Goal: Task Accomplishment & Management: Complete application form

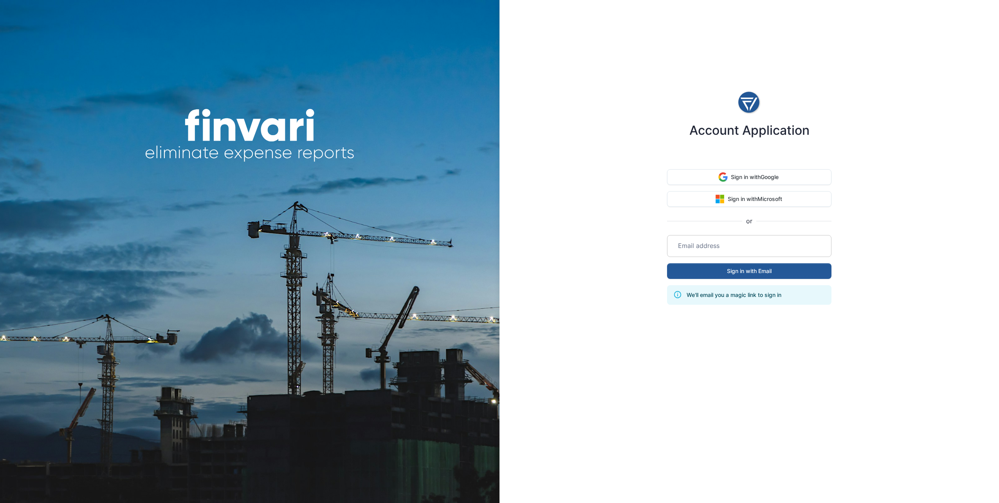
click at [747, 250] on input "email" at bounding box center [749, 246] width 155 height 22
type input "**********"
click at [725, 276] on button "Sign in with Email" at bounding box center [749, 271] width 164 height 16
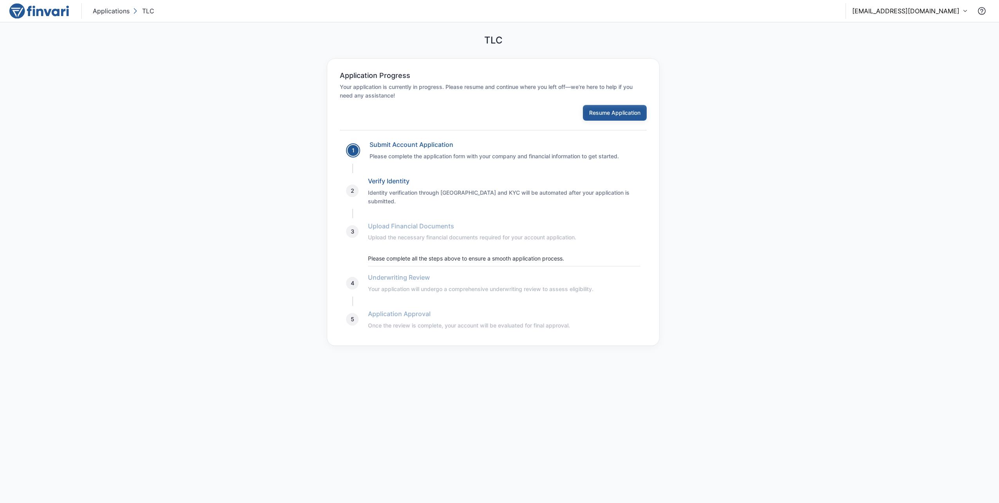
click at [603, 114] on button "Resume Application" at bounding box center [615, 113] width 64 height 16
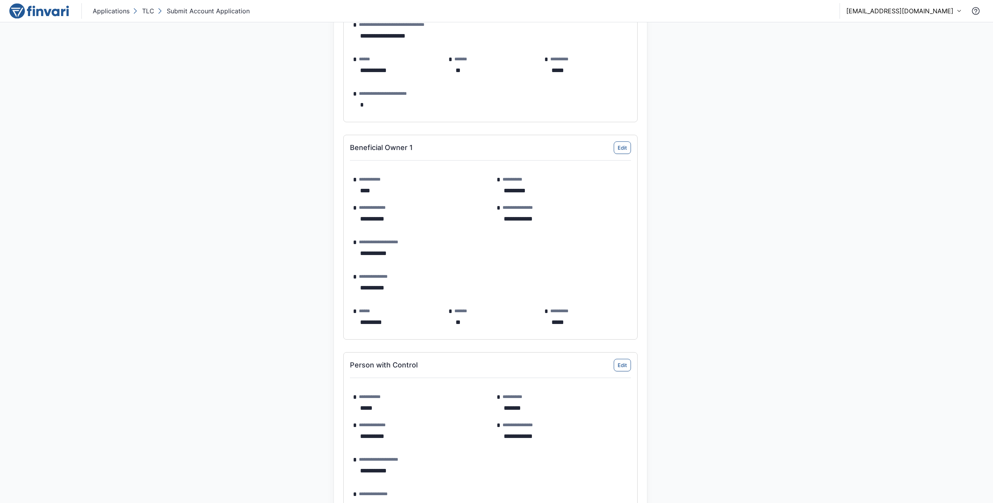
scroll to position [1006, 0]
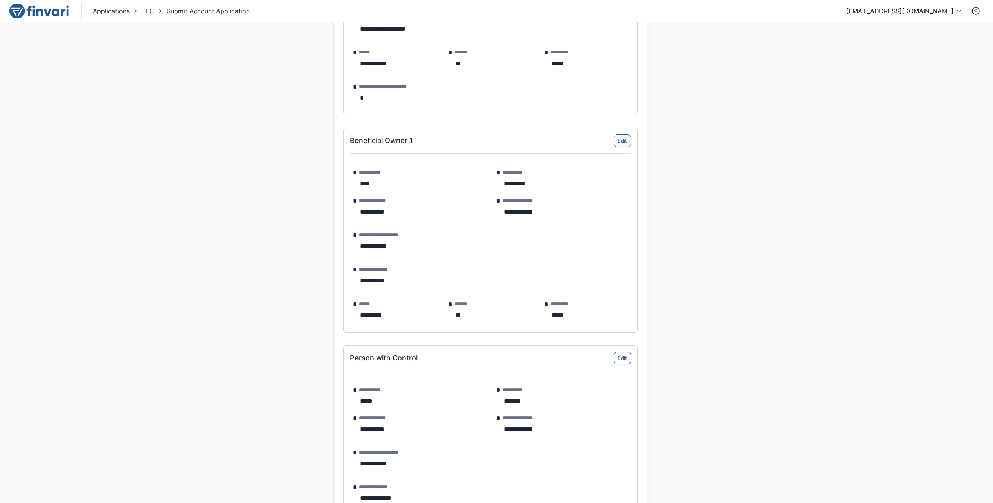
click at [626, 138] on button "Edit" at bounding box center [622, 140] width 17 height 13
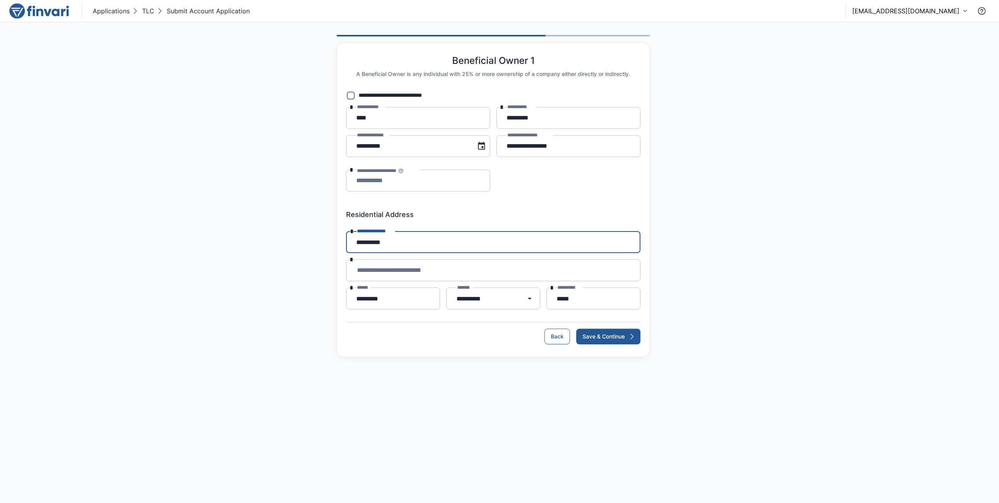
drag, startPoint x: 389, startPoint y: 248, endPoint x: 287, endPoint y: 239, distance: 102.2
click at [287, 238] on div "**********" at bounding box center [499, 195] width 999 height 347
type input "**********"
drag, startPoint x: 389, startPoint y: 293, endPoint x: 314, endPoint y: 288, distance: 75.7
click at [314, 288] on div "**********" at bounding box center [499, 195] width 999 height 347
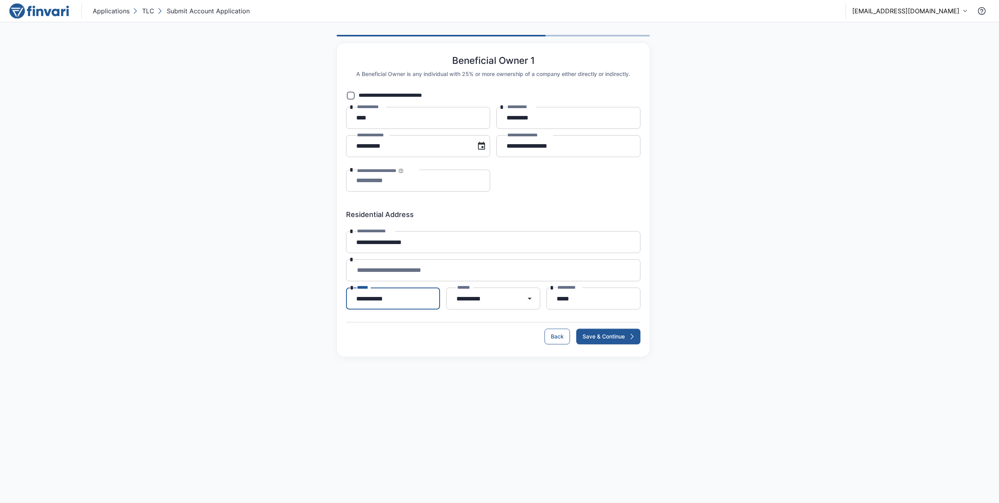
type input "**********"
type input "*"
type input "*****"
click at [597, 334] on button "Save & Continue" at bounding box center [608, 336] width 64 height 16
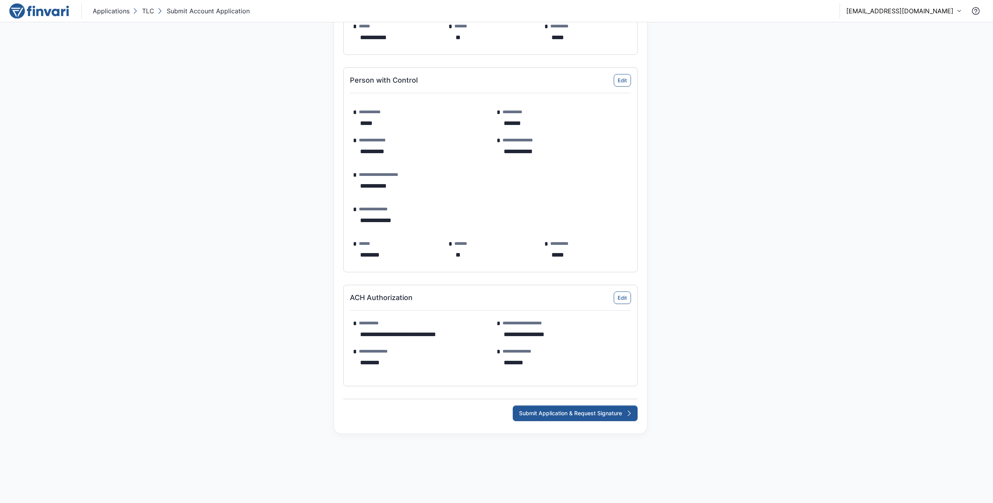
scroll to position [1285, 0]
click at [579, 413] on button "Submit Application & Request Signature" at bounding box center [575, 412] width 125 height 16
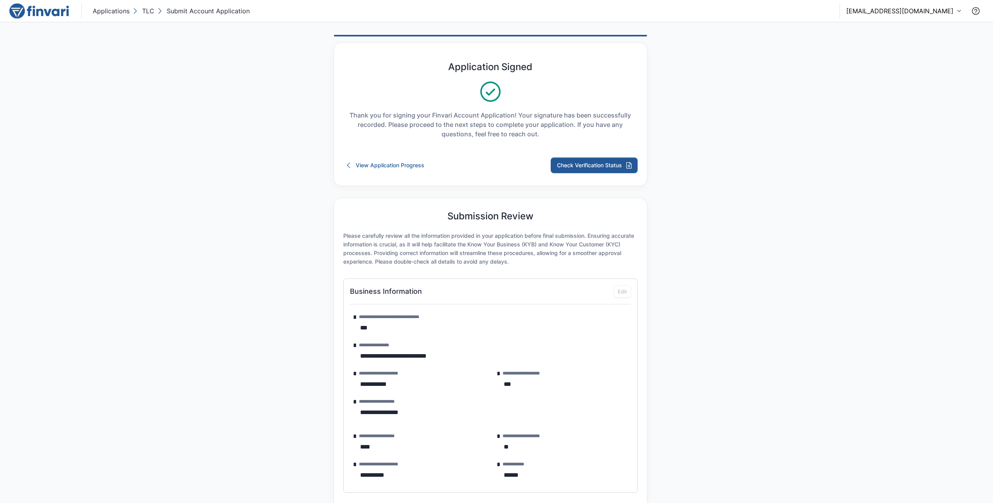
scroll to position [0, 0]
click at [590, 169] on button "Check Verification Status" at bounding box center [594, 165] width 87 height 16
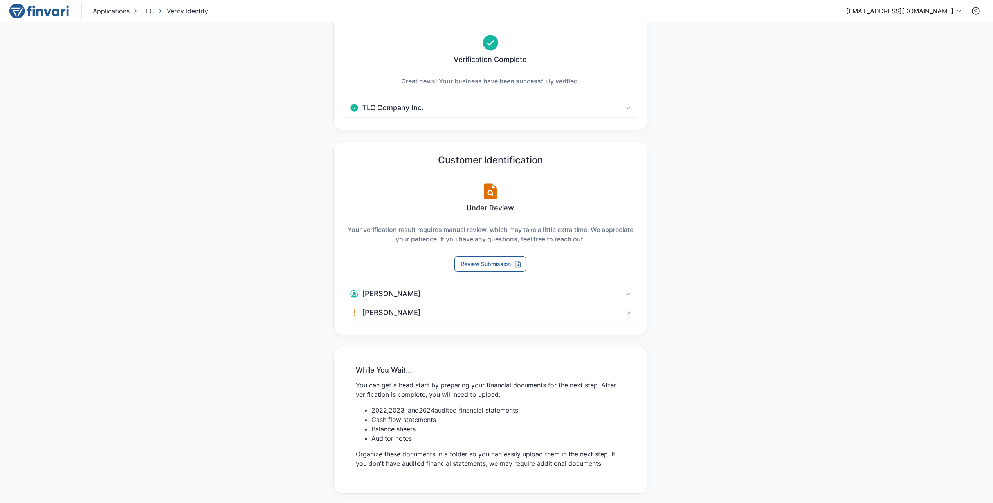
scroll to position [44, 0]
click at [620, 310] on div "Dale Armstrong" at bounding box center [488, 309] width 276 height 9
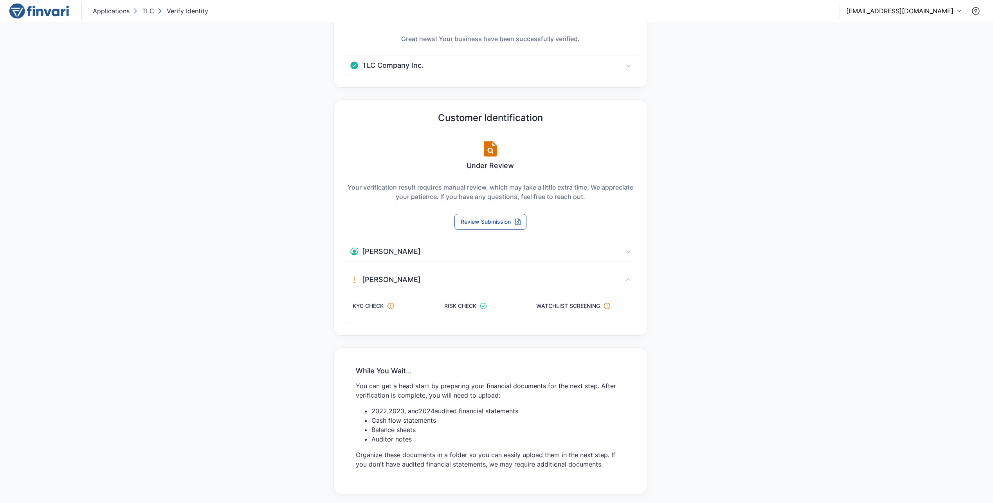
scroll to position [87, 0]
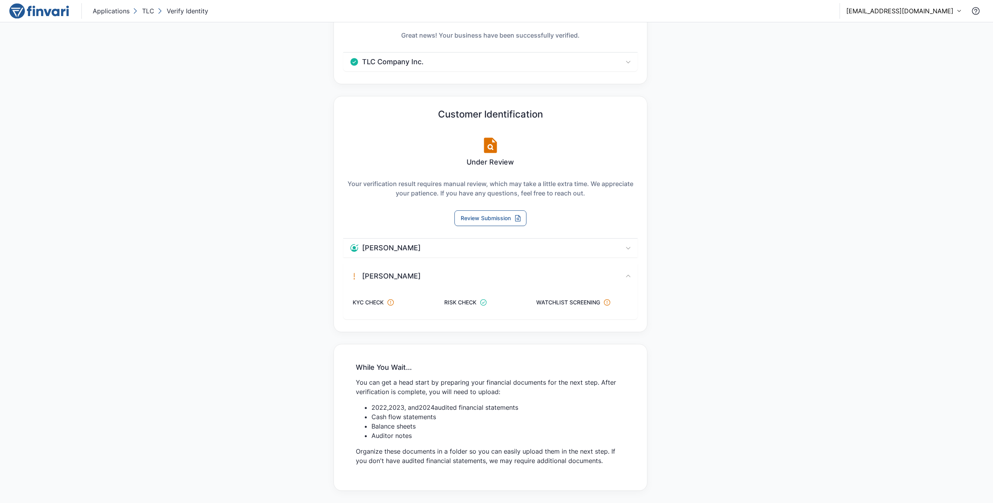
click at [626, 275] on icon at bounding box center [628, 276] width 6 height 6
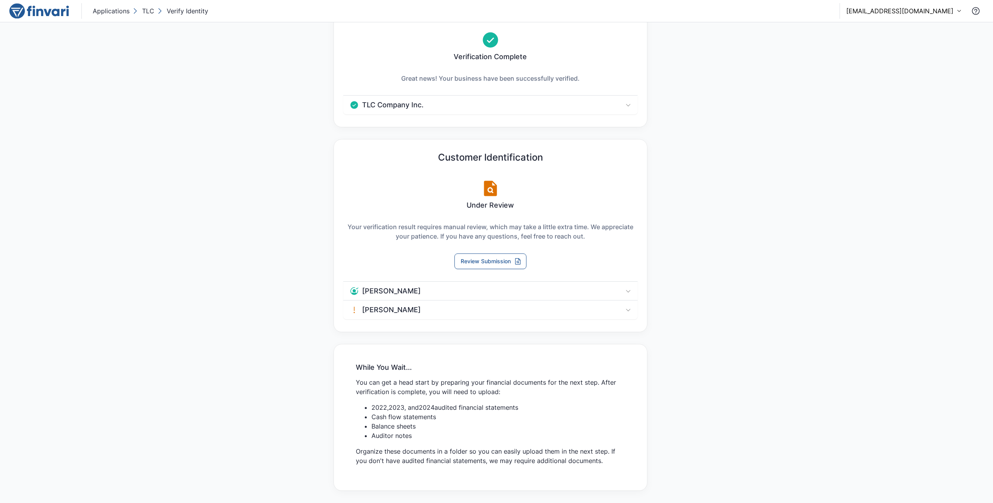
scroll to position [0, 0]
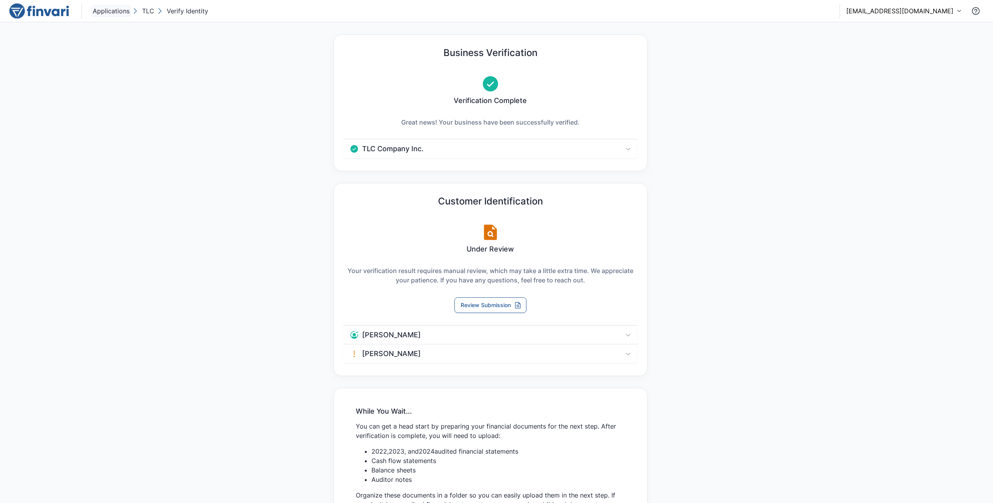
click at [116, 10] on p "Applications" at bounding box center [111, 10] width 37 height 9
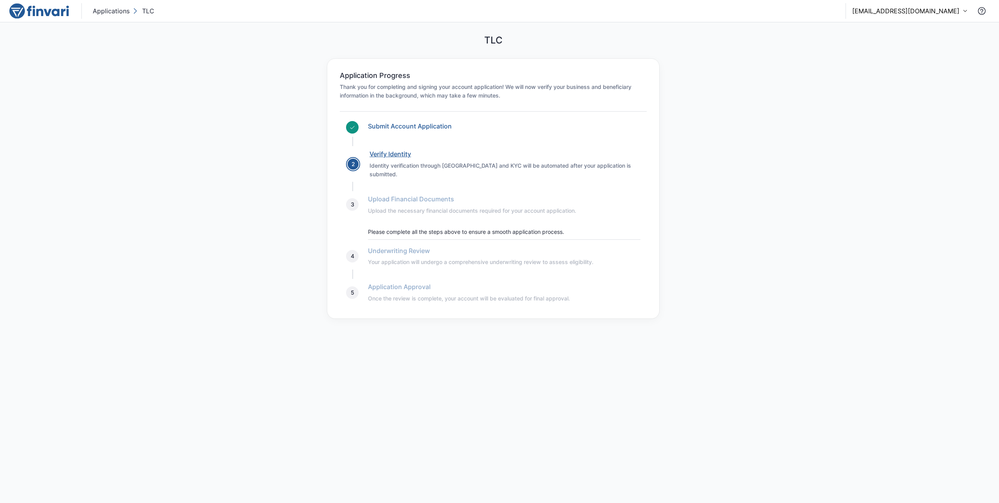
click at [386, 155] on link "Verify Identity" at bounding box center [390, 154] width 41 height 8
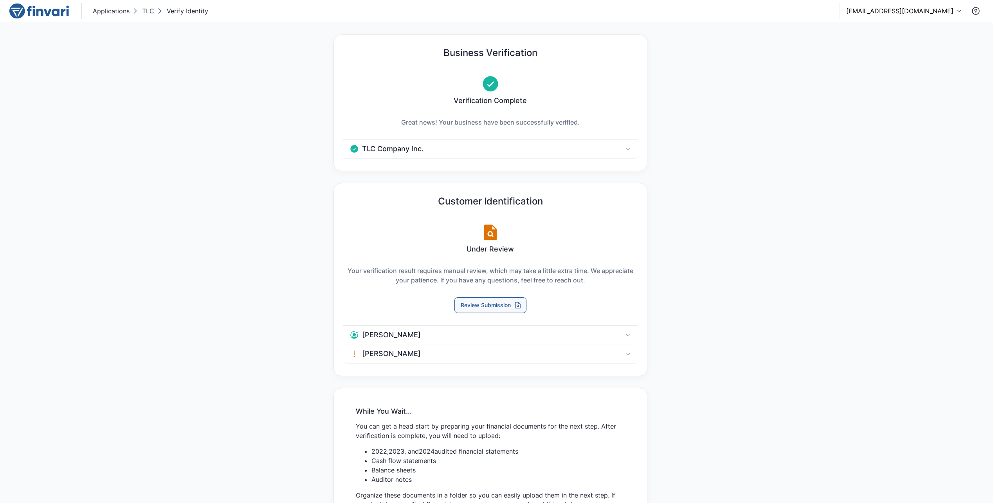
click at [496, 299] on button "Review Submission" at bounding box center [490, 305] width 72 height 16
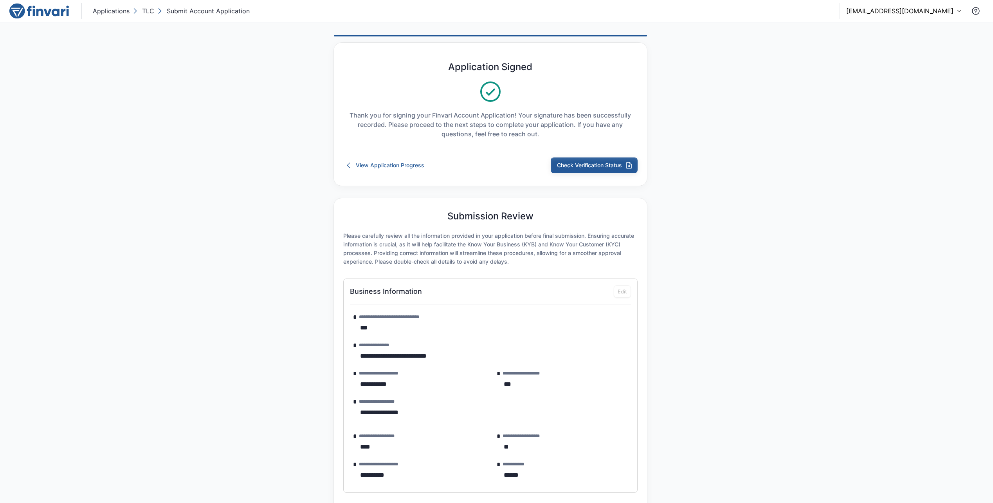
click at [578, 164] on button "Check Verification Status" at bounding box center [594, 165] width 87 height 16
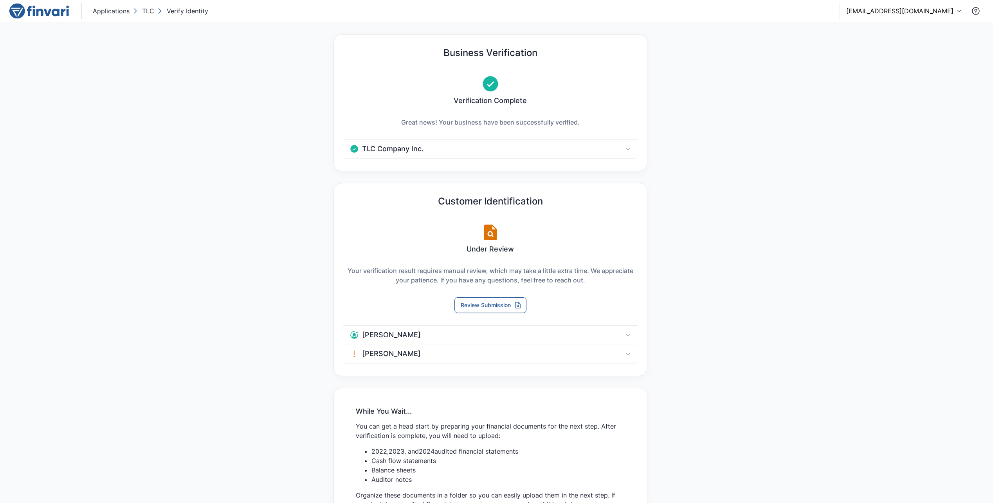
click at [425, 359] on div "Dale Armstrong" at bounding box center [490, 353] width 294 height 19
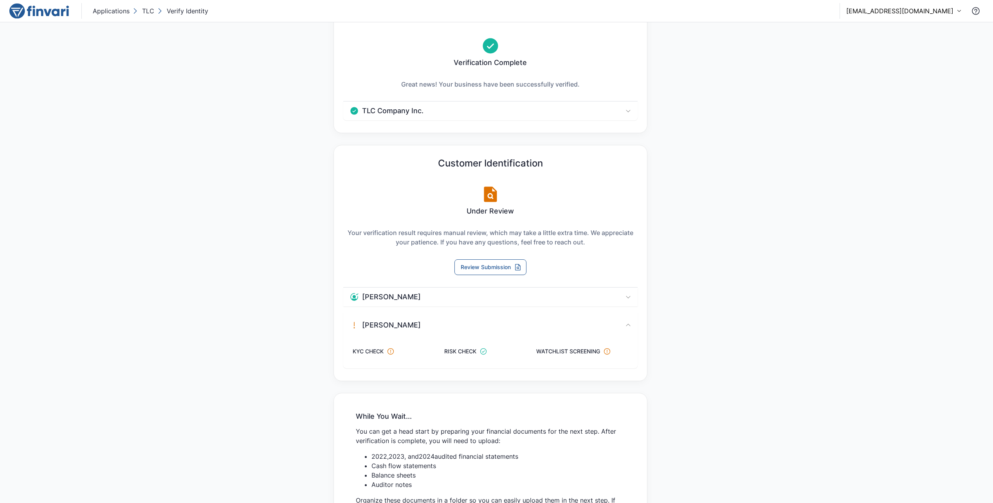
scroll to position [87, 0]
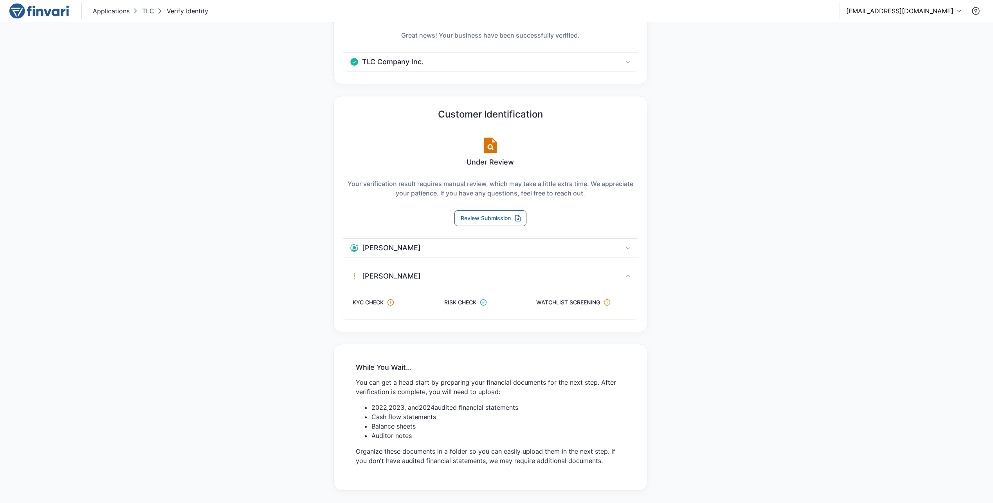
click at [534, 253] on div "Eddie Padilla" at bounding box center [490, 247] width 294 height 19
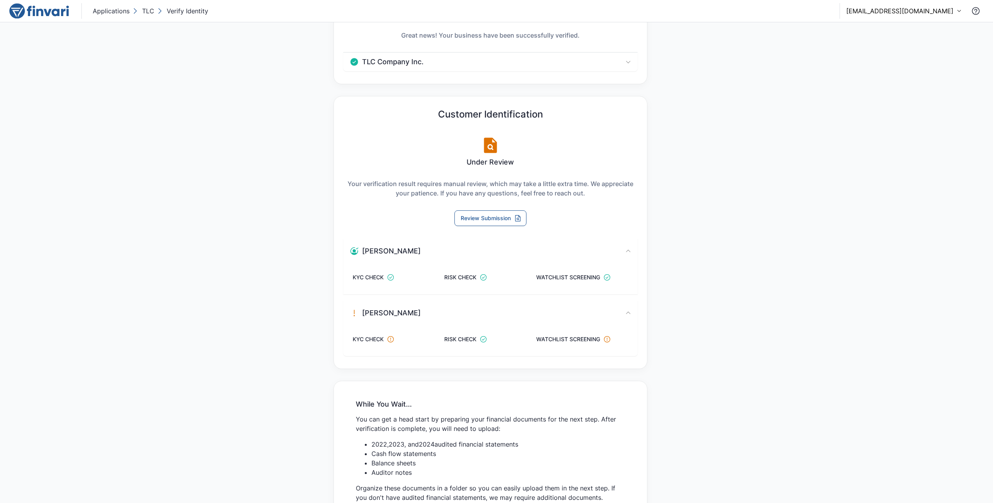
click at [531, 252] on div "Eddie Padilla" at bounding box center [480, 250] width 260 height 9
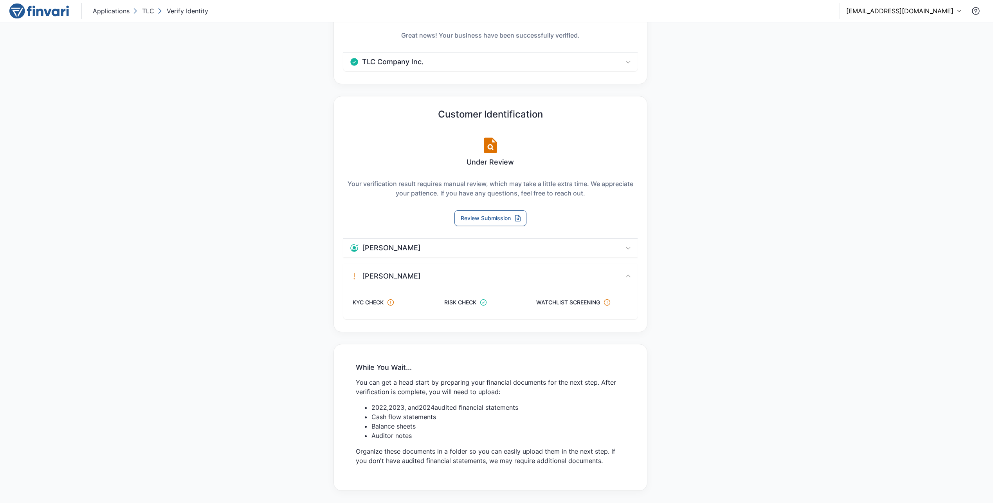
click at [520, 270] on div "Dale Armstrong" at bounding box center [490, 275] width 294 height 25
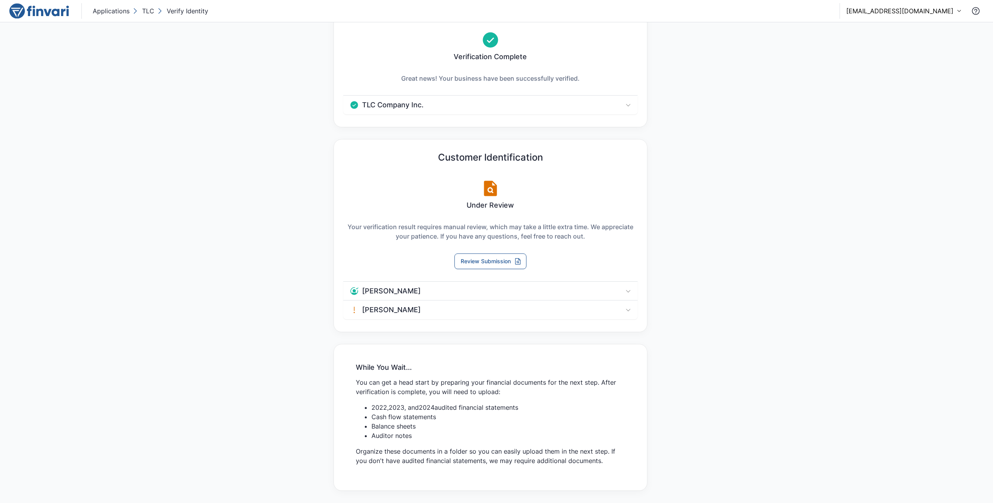
scroll to position [0, 0]
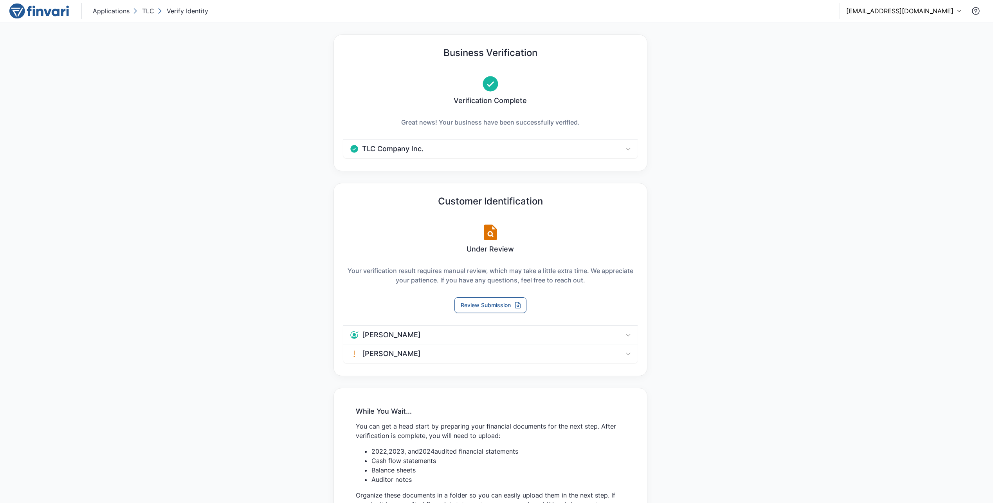
click at [260, 171] on div "Business Verification Verification Complete Great news! Your business have been…" at bounding box center [496, 284] width 993 height 524
click at [485, 304] on button "Review Submission" at bounding box center [490, 305] width 72 height 16
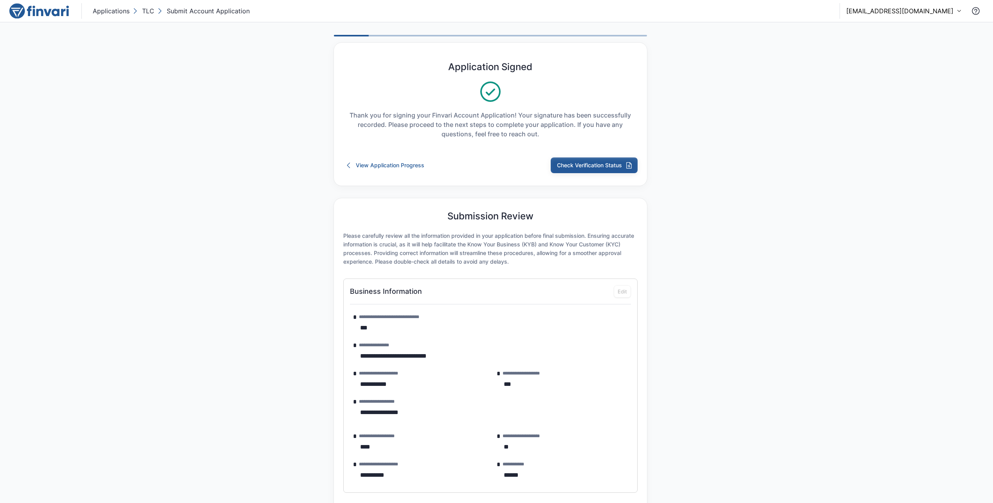
click at [602, 168] on button "Check Verification Status" at bounding box center [594, 165] width 87 height 16
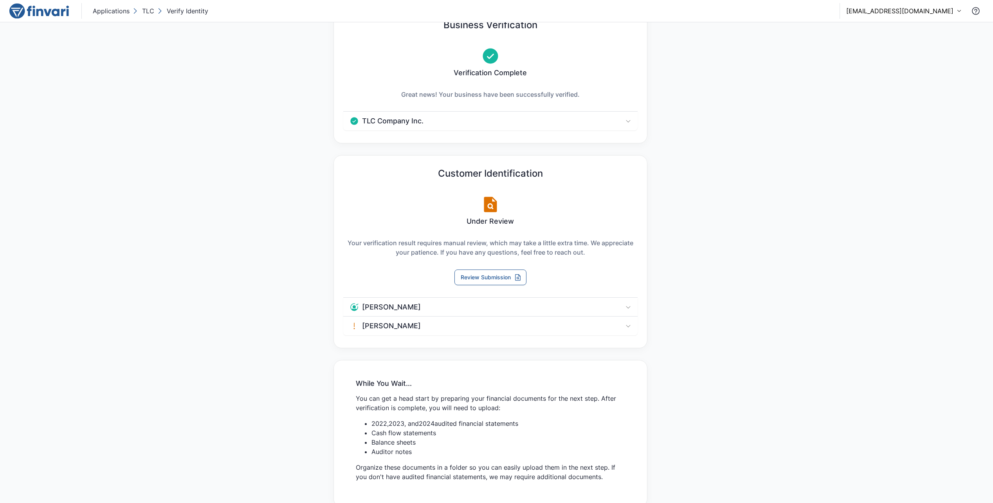
scroll to position [30, 0]
click at [504, 326] on div "Dale Armstrong" at bounding box center [480, 323] width 260 height 9
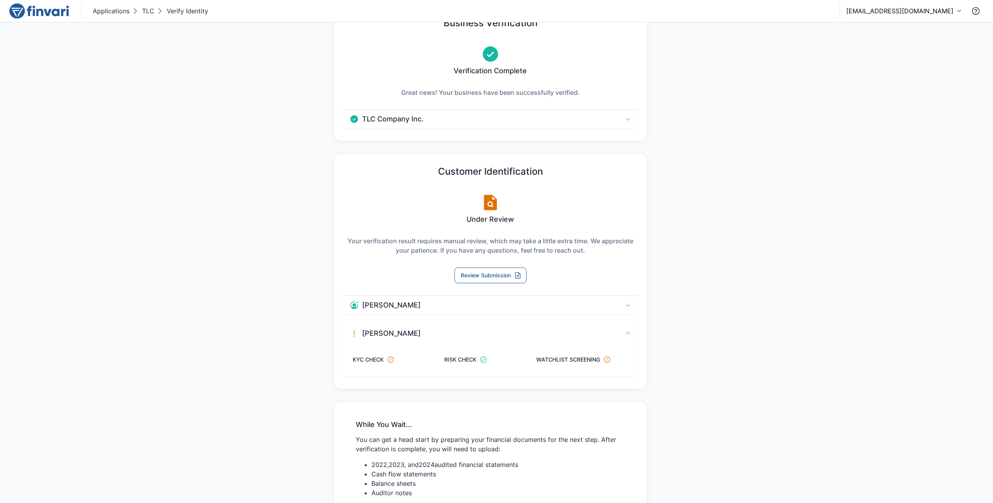
click at [504, 323] on div "Dale Armstrong" at bounding box center [490, 333] width 294 height 25
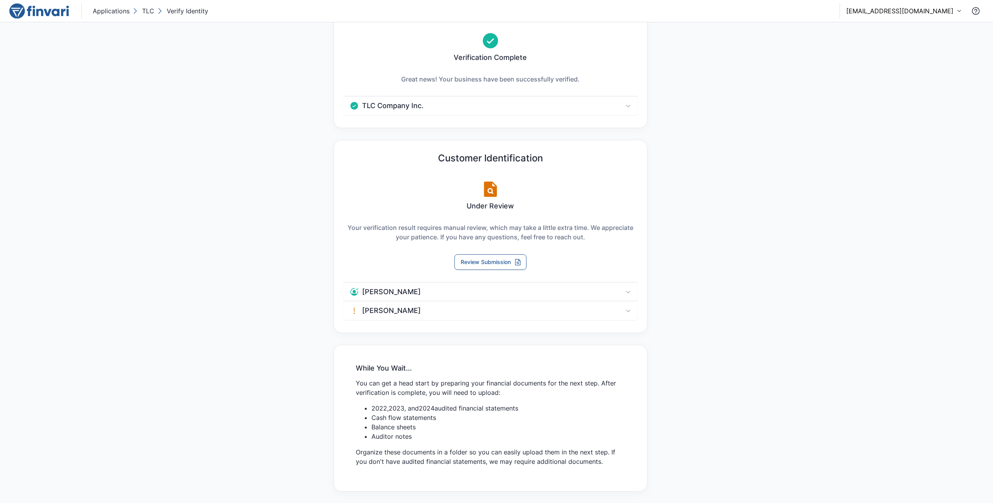
scroll to position [44, 0]
click at [145, 10] on p "TLC" at bounding box center [148, 10] width 12 height 9
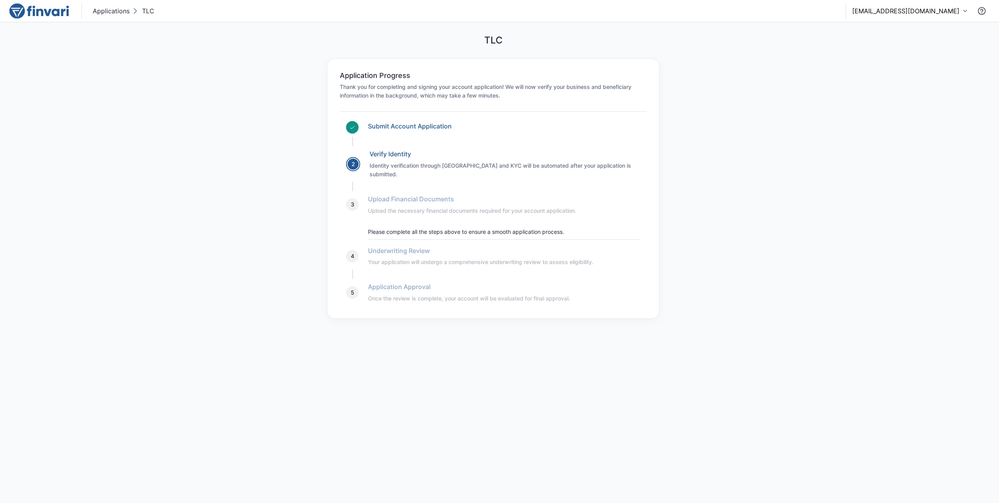
click at [149, 9] on p "TLC" at bounding box center [148, 10] width 12 height 9
click at [392, 157] on link "Verify Identity" at bounding box center [390, 154] width 41 height 8
